Goal: Task Accomplishment & Management: Use online tool/utility

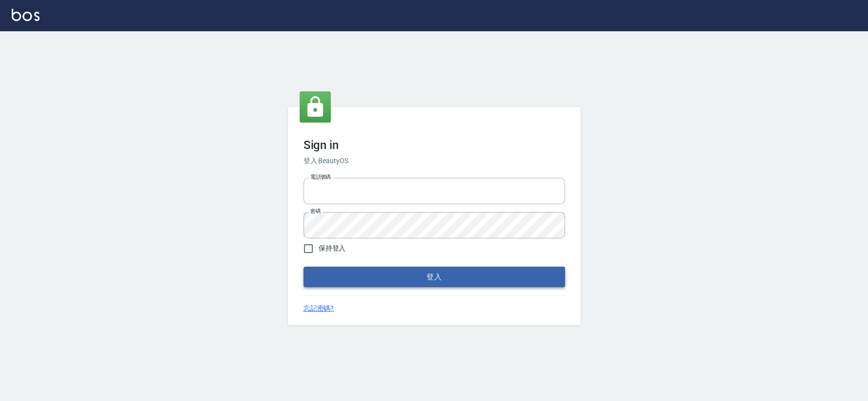
type input "0426653545"
click at [390, 284] on button "登入" at bounding box center [435, 277] width 262 height 21
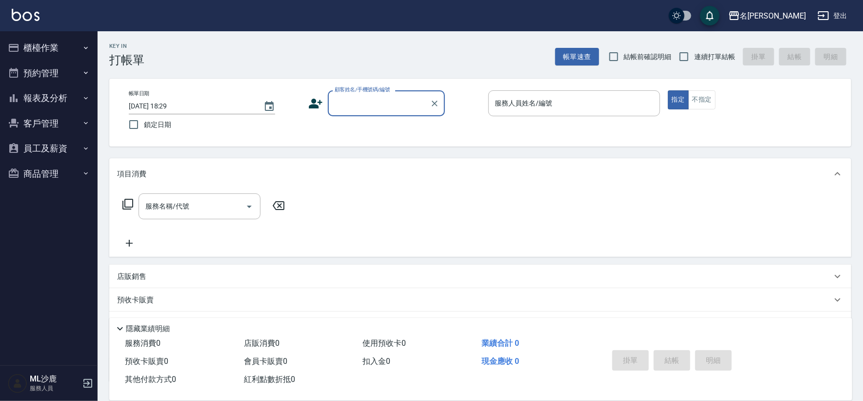
click at [158, 52] on div "Key In 打帳單 帳單速查 結帳前確認明細 連續打單結帳 掛單 結帳 明細" at bounding box center [475, 49] width 754 height 36
click at [63, 51] on button "櫃檯作業" at bounding box center [49, 47] width 90 height 25
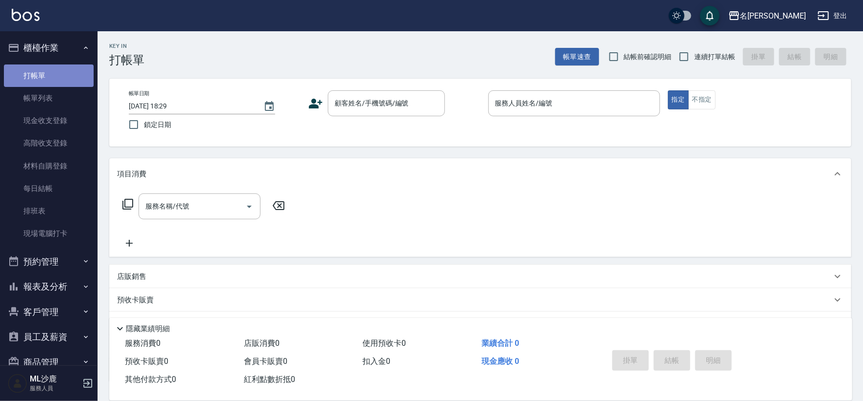
click at [57, 71] on link "打帳單" at bounding box center [49, 75] width 90 height 22
